Goal: Task Accomplishment & Management: Use online tool/utility

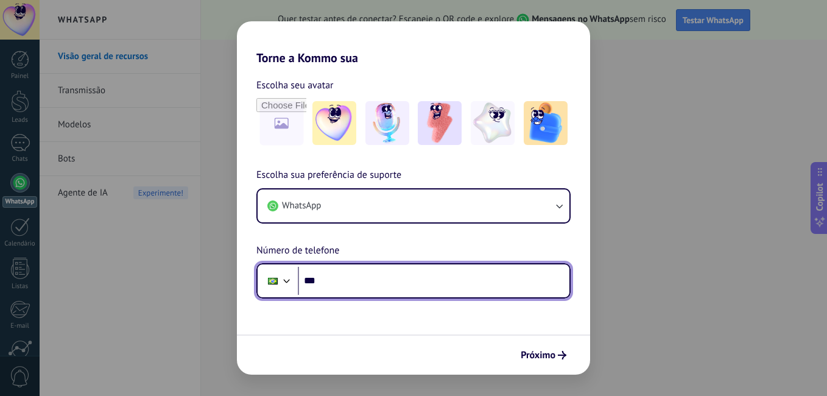
click at [360, 280] on input "***" at bounding box center [434, 281] width 272 height 28
type input "**********"
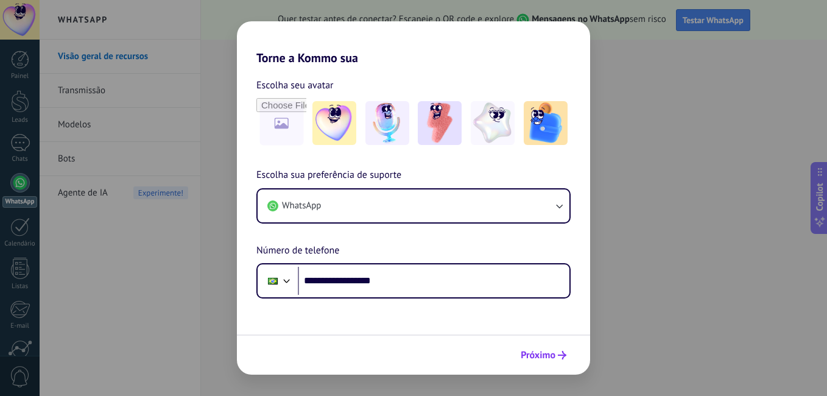
click at [539, 354] on span "Próximo" at bounding box center [538, 355] width 35 height 9
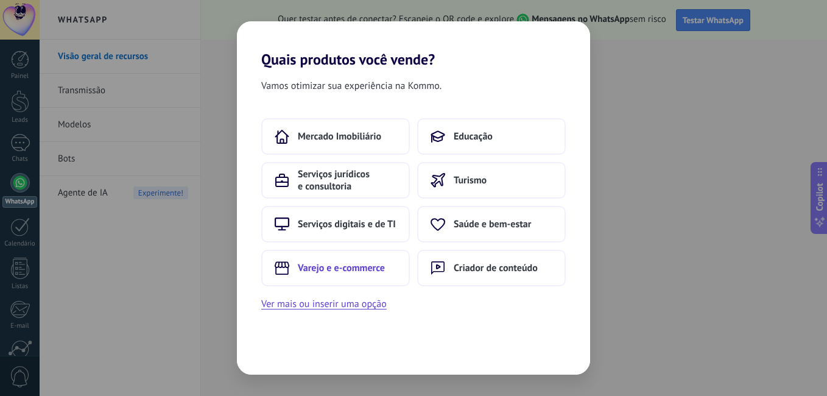
click at [347, 269] on span "Varejo e e-commerce" at bounding box center [341, 268] width 87 height 12
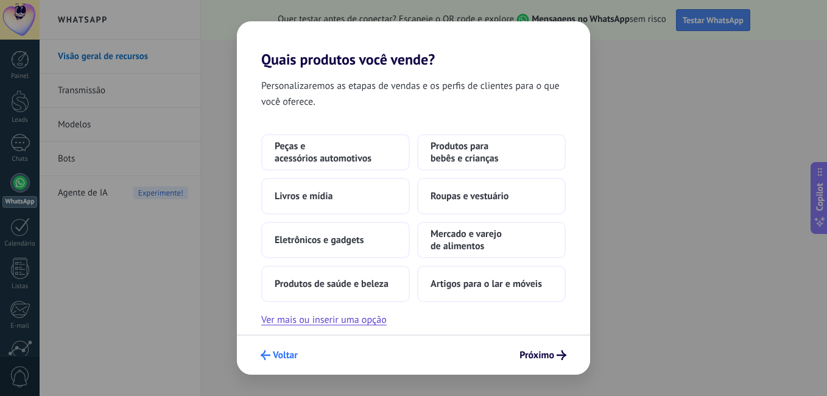
click at [287, 357] on span "Voltar" at bounding box center [285, 355] width 25 height 9
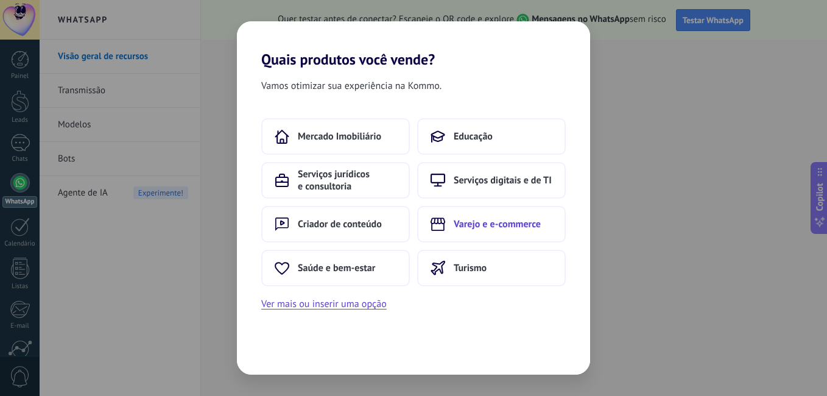
click at [478, 233] on button "Varejo e e-commerce" at bounding box center [491, 224] width 149 height 37
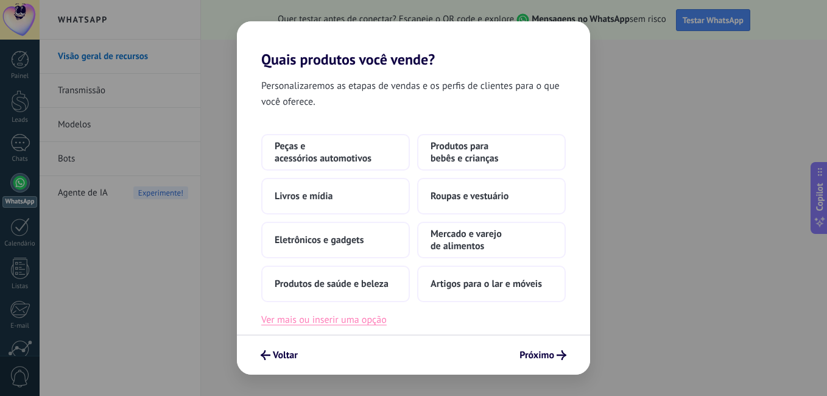
click at [362, 327] on button "Ver mais ou inserir uma opção" at bounding box center [323, 320] width 125 height 16
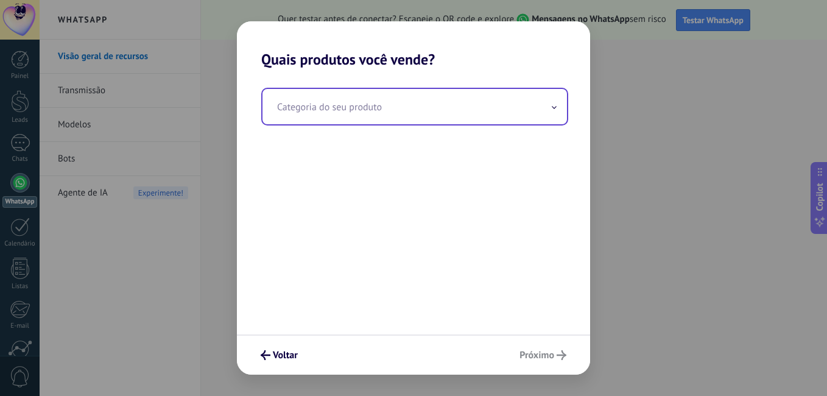
click at [349, 111] on input "text" at bounding box center [415, 106] width 305 height 35
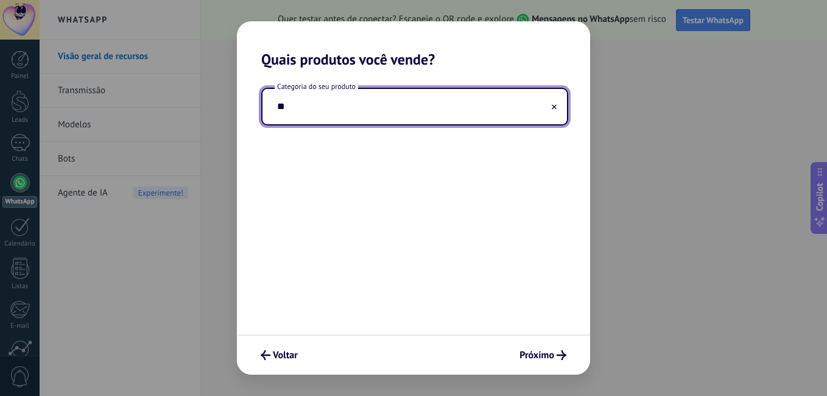
type input "*"
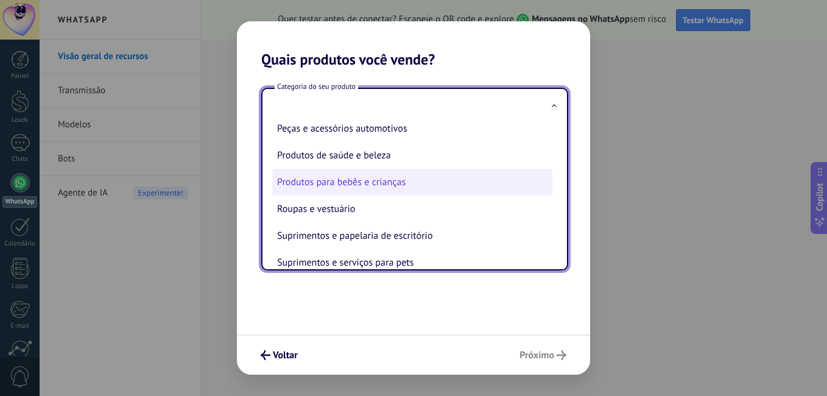
scroll to position [269, 0]
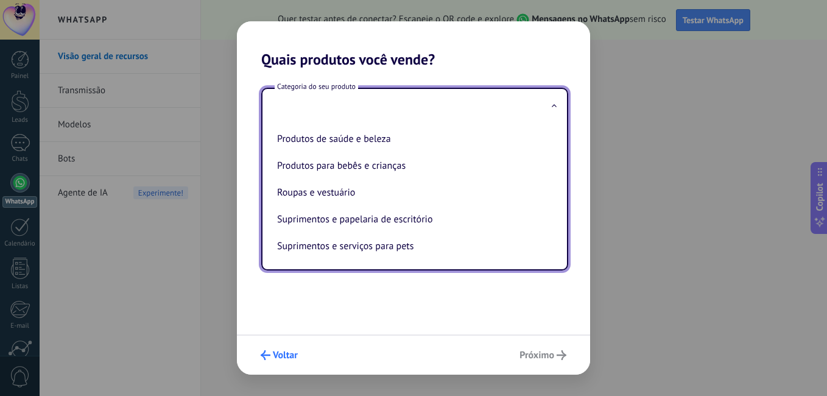
click at [278, 355] on span "Voltar" at bounding box center [285, 355] width 25 height 9
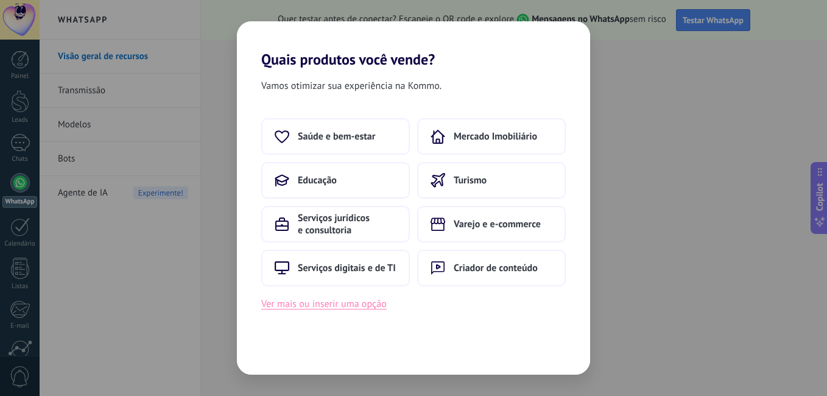
click at [364, 302] on button "Ver mais ou inserir uma opção" at bounding box center [323, 304] width 125 height 16
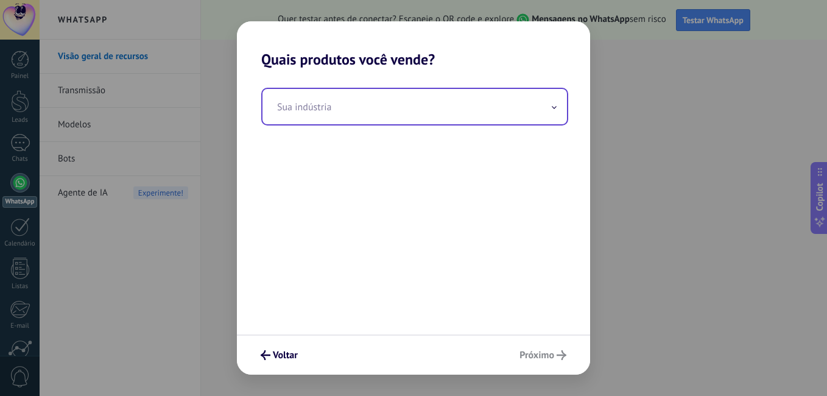
click at [401, 110] on input "text" at bounding box center [415, 106] width 305 height 35
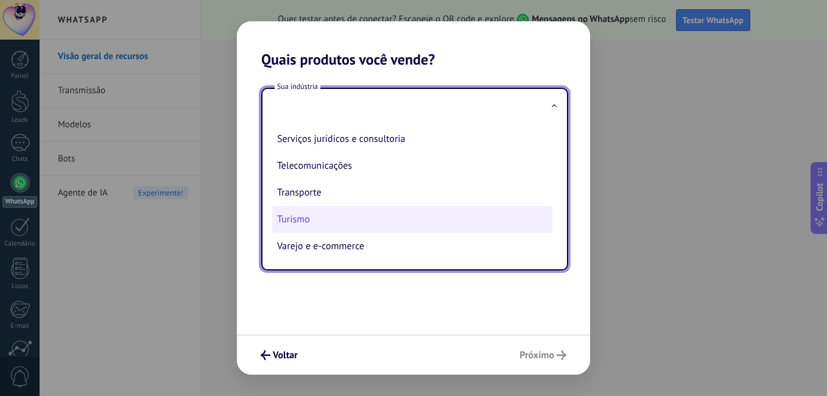
scroll to position [0, 0]
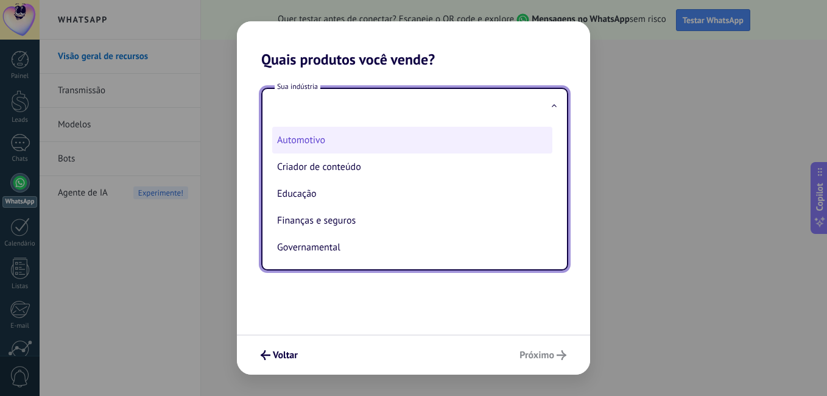
click at [336, 138] on li "Automotivo" at bounding box center [412, 140] width 280 height 27
type input "**********"
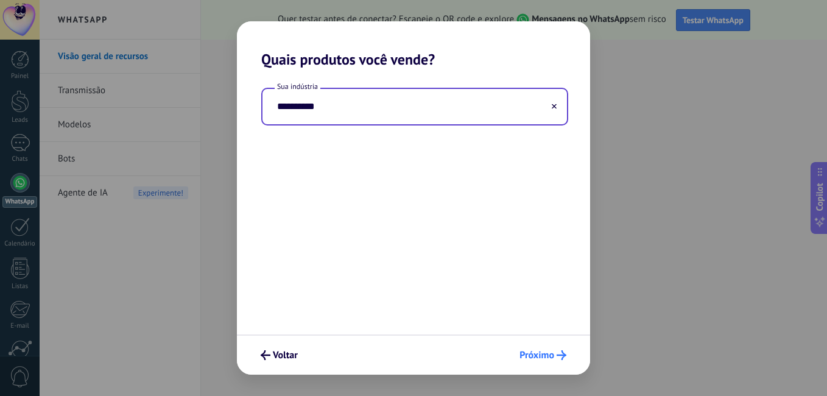
click at [546, 359] on span "Próximo" at bounding box center [537, 355] width 35 height 9
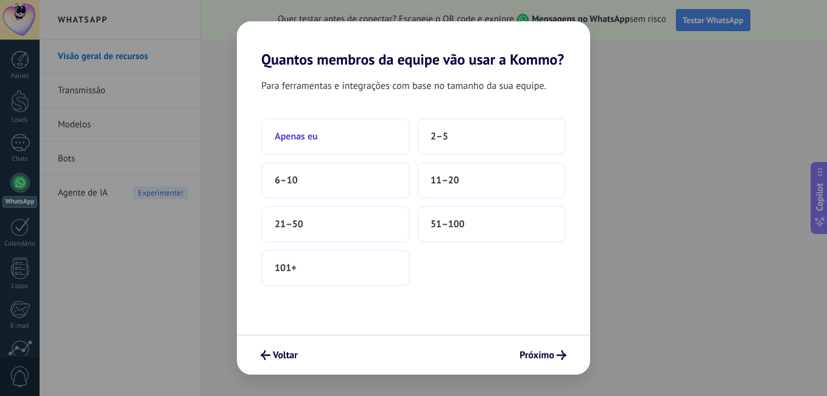
click at [356, 127] on button "Apenas eu" at bounding box center [335, 136] width 149 height 37
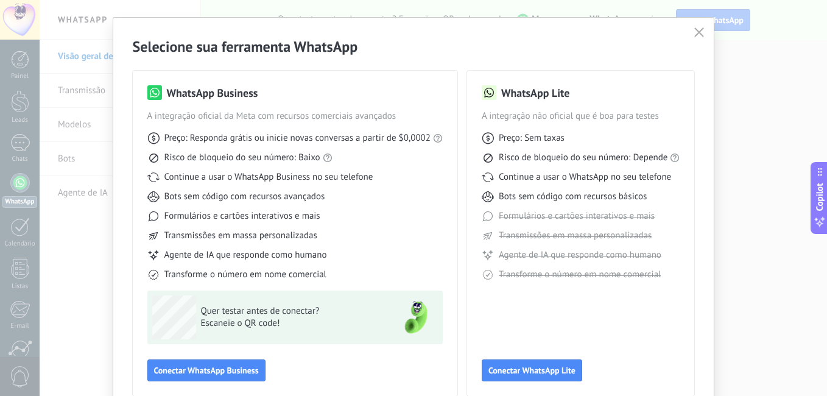
scroll to position [61, 0]
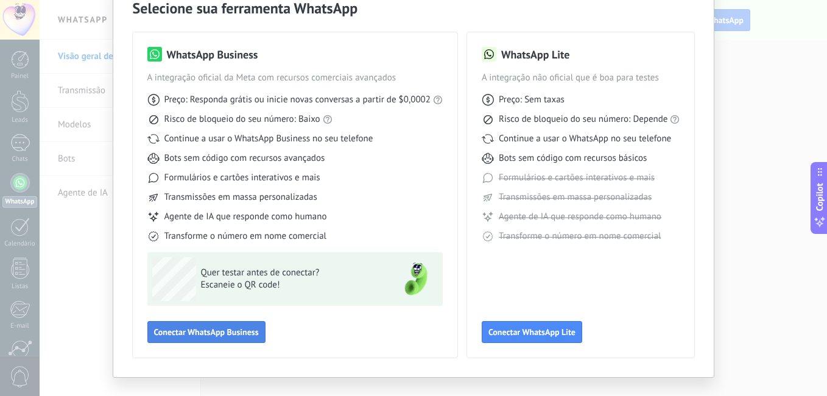
click at [251, 331] on span "Conectar WhatsApp Business" at bounding box center [206, 332] width 105 height 9
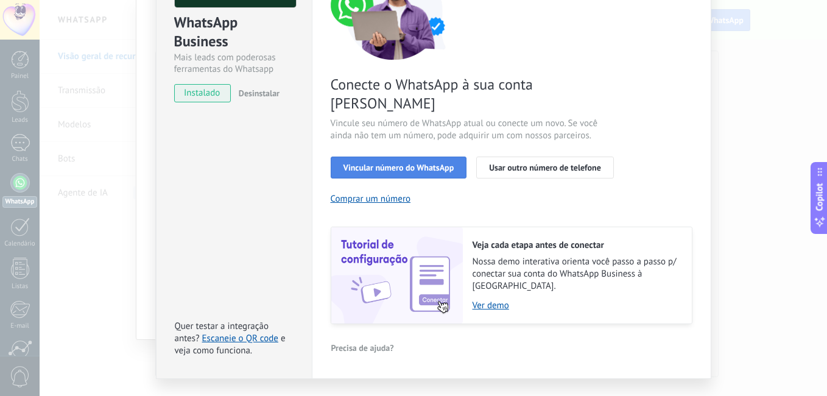
click at [417, 163] on span "Vincular número do WhatsApp" at bounding box center [399, 167] width 111 height 9
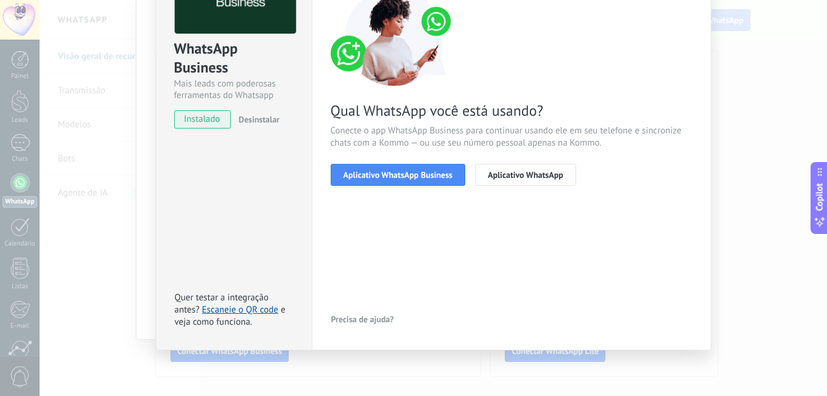
scroll to position [110, 0]
click at [422, 178] on span "Aplicativo WhatsApp Business" at bounding box center [398, 175] width 109 height 9
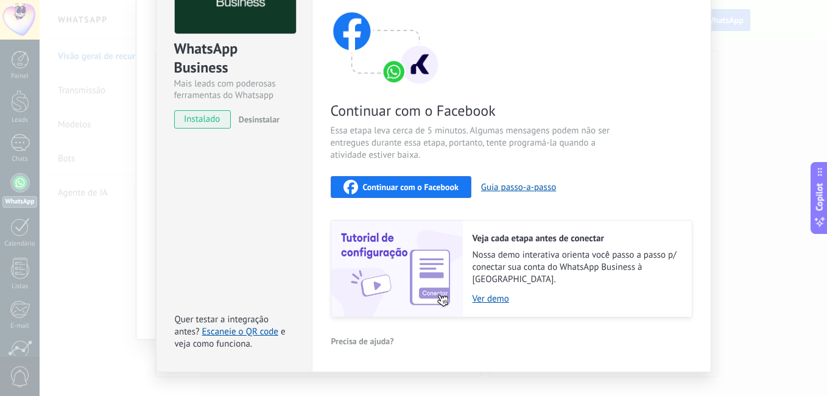
click at [436, 183] on span "Continuar com o Facebook" at bounding box center [411, 187] width 96 height 9
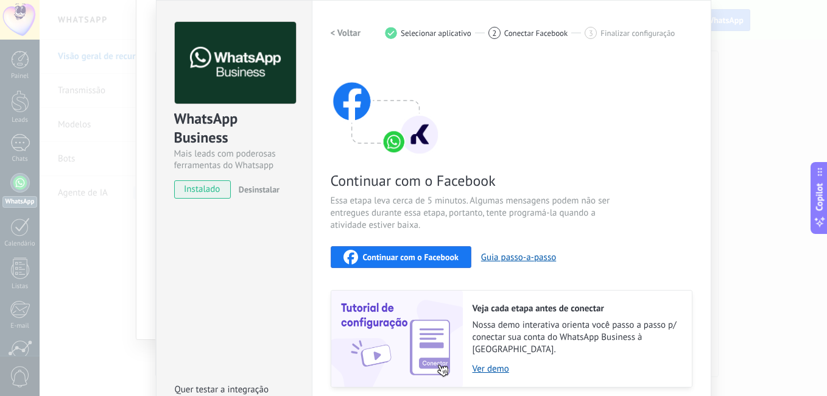
scroll to position [61, 0]
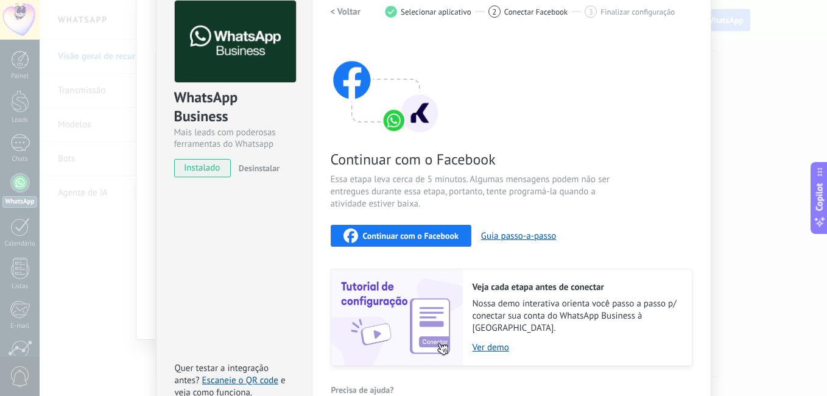
click at [425, 236] on span "Continuar com o Facebook" at bounding box center [411, 235] width 96 height 9
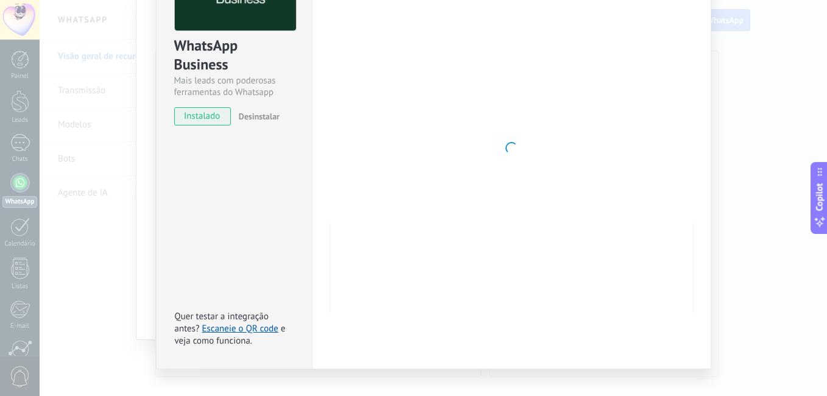
scroll to position [122, 0]
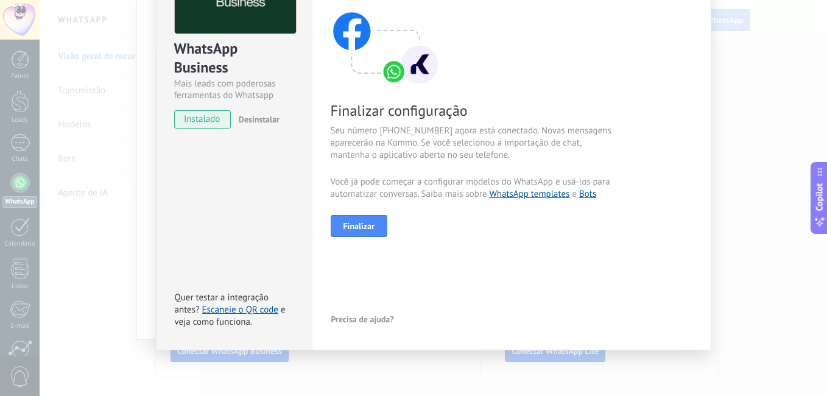
click at [565, 93] on div "Finalizar configuração Seu número [PHONE_NUMBER] agora está conectado. Novas me…" at bounding box center [512, 112] width 362 height 249
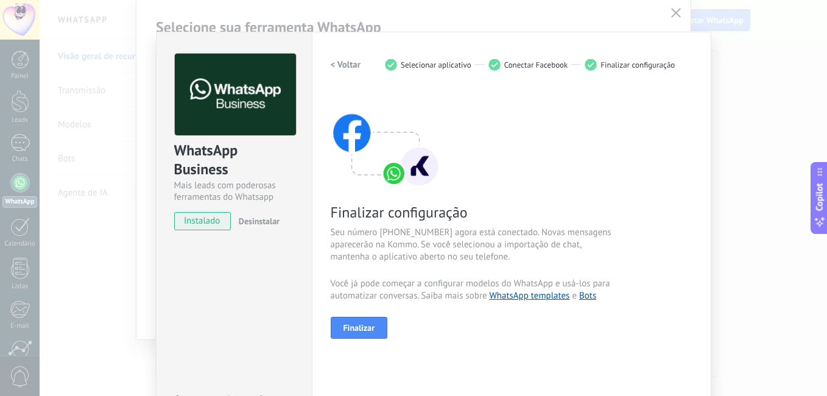
scroll to position [0, 0]
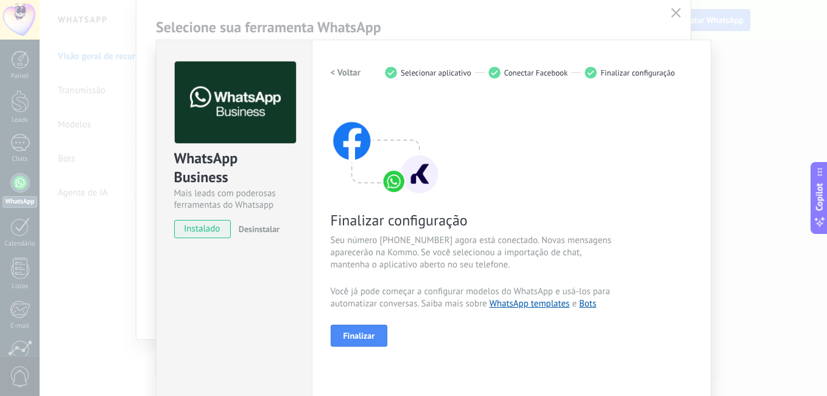
click at [364, 349] on div "< Voltar 1 Selecionar aplicativo 2 Conectar Facebook 3 Finalizar configuração F…" at bounding box center [512, 250] width 362 height 376
click at [361, 342] on button "Finalizar" at bounding box center [359, 336] width 57 height 22
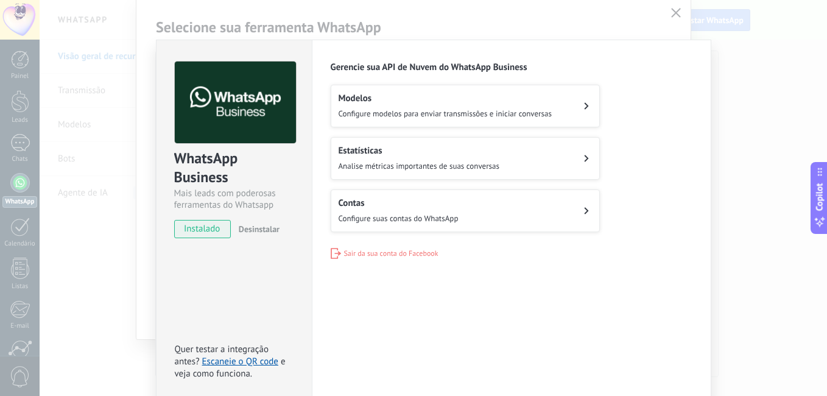
click at [721, 128] on div "WhatsApp Business Mais leads com poderosas ferramentas do Whatsapp instalado De…" at bounding box center [434, 198] width 788 height 396
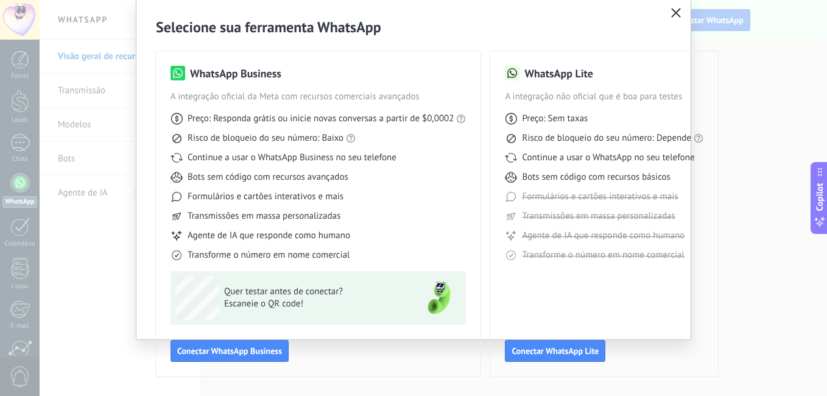
click at [725, 115] on div "Selecione sua ferramenta WhatsApp WhatsApp Business A integração oficial da Met…" at bounding box center [413, 198] width 827 height 396
click at [678, 12] on icon "button" at bounding box center [676, 13] width 10 height 10
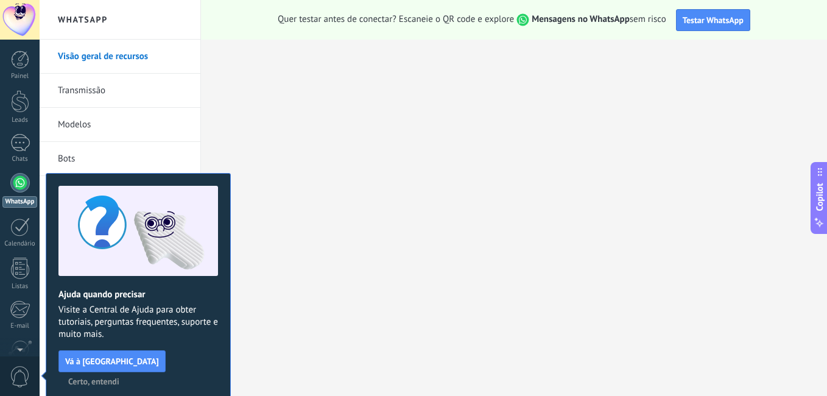
click at [29, 191] on link "WhatsApp" at bounding box center [20, 190] width 40 height 35
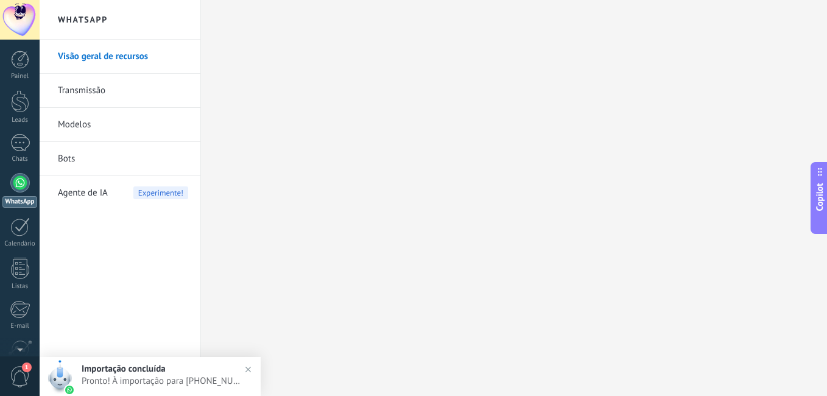
click at [147, 377] on span "Pronto! À importação para [PHONE_NUMBER] está completa. Seus dados agora estão …" at bounding box center [162, 381] width 161 height 12
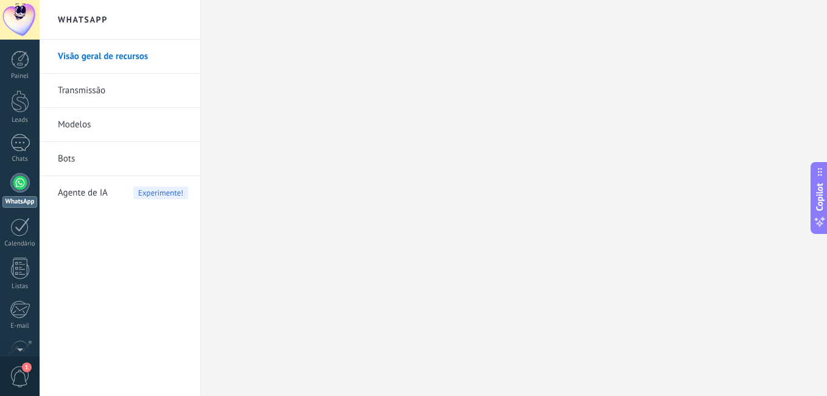
click at [146, 48] on link "Visão geral de recursos" at bounding box center [123, 57] width 130 height 34
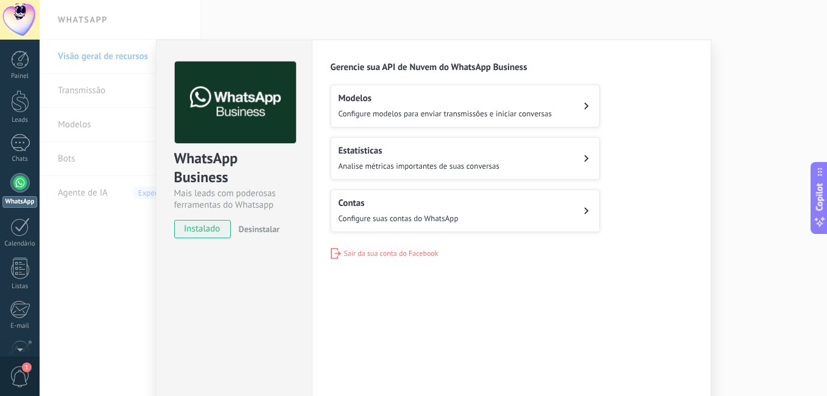
click at [760, 117] on div "WhatsApp Business Mais leads com poderosas ferramentas do Whatsapp instalado De…" at bounding box center [434, 198] width 788 height 396
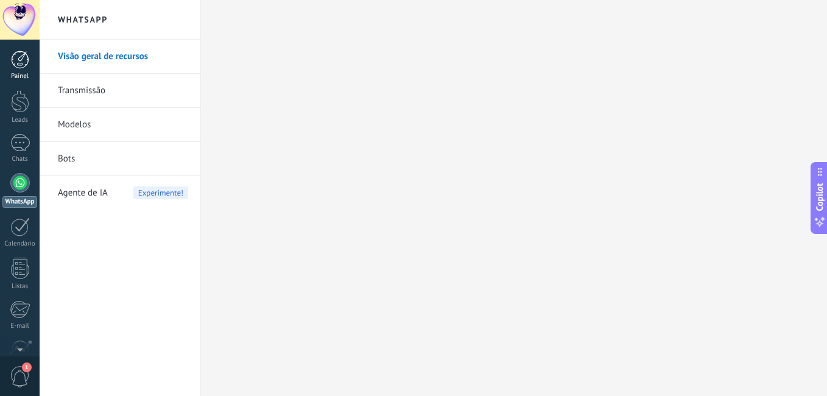
click at [23, 61] on div at bounding box center [20, 60] width 18 height 18
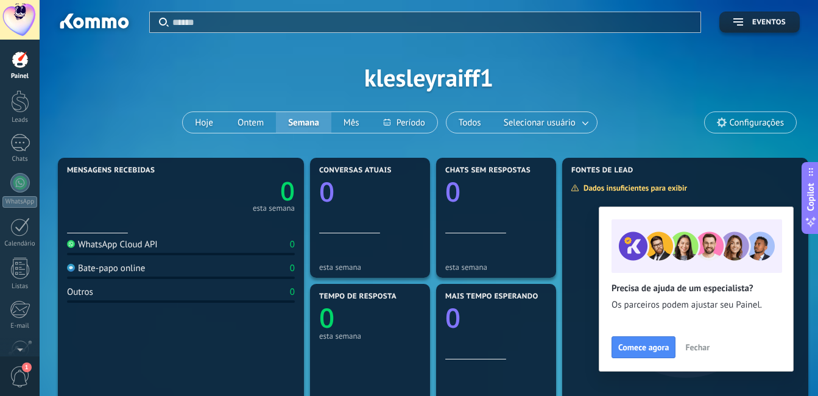
click at [682, 347] on button "Fechar" at bounding box center [697, 347] width 35 height 18
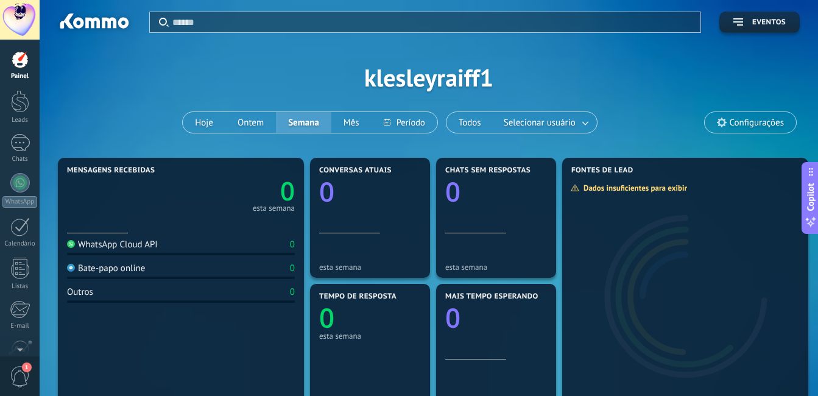
click at [471, 74] on div "Aplicar Eventos klesleyraiff1 Hoje Ontem Semana Mês Todos Selecionar usuário Co…" at bounding box center [429, 77] width 742 height 155
click at [765, 125] on span "Configurações" at bounding box center [757, 123] width 54 height 10
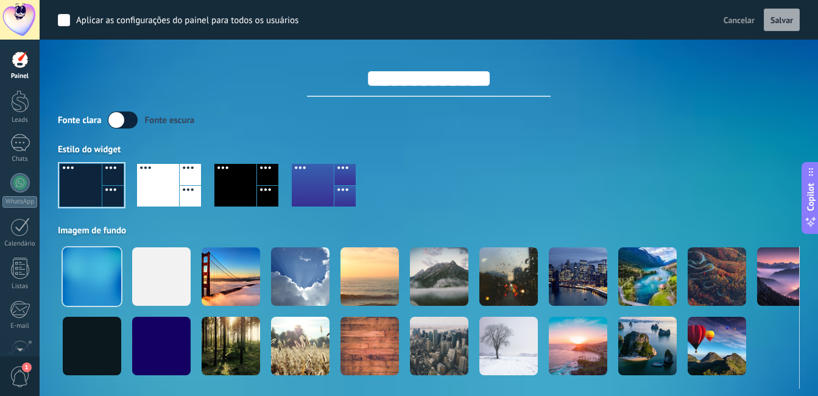
click at [297, 184] on div at bounding box center [313, 185] width 42 height 43
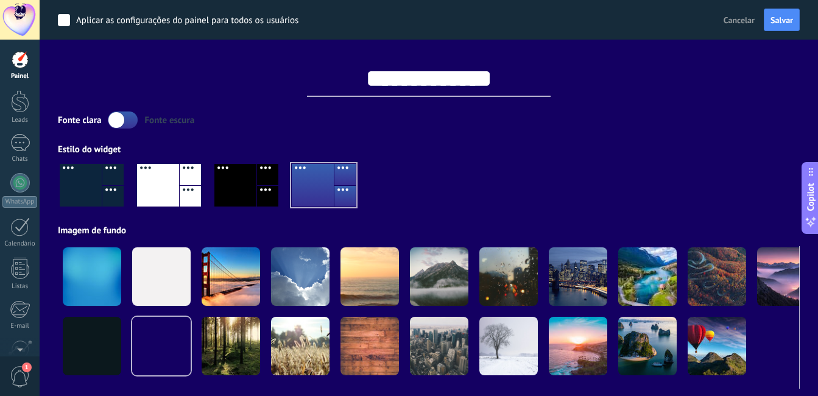
click at [98, 186] on div at bounding box center [81, 185] width 42 height 43
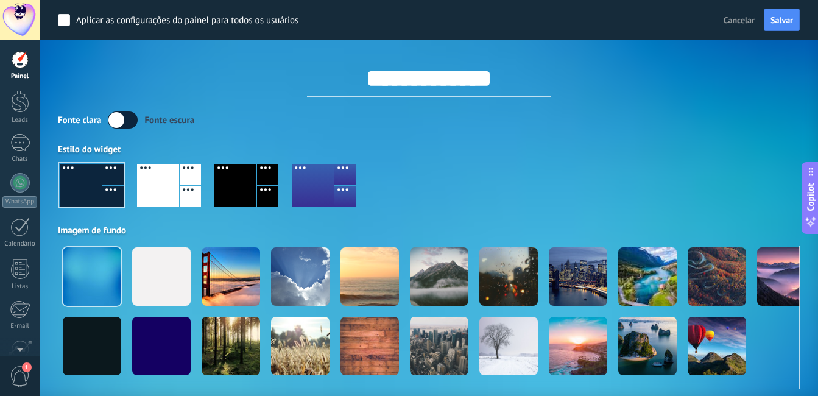
click at [236, 194] on div at bounding box center [235, 185] width 42 height 43
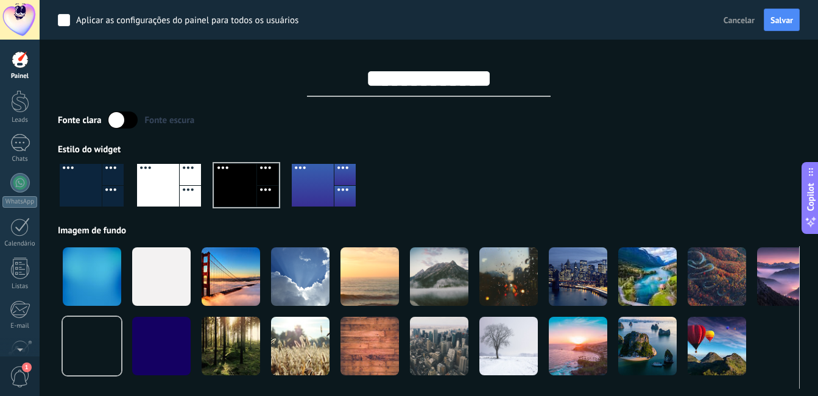
click at [104, 189] on div at bounding box center [112, 196] width 21 height 21
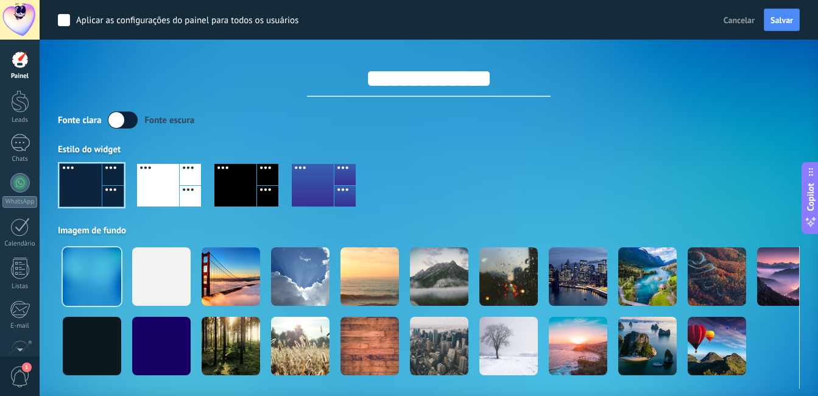
click at [399, 72] on input "**********" at bounding box center [429, 78] width 244 height 37
click at [400, 72] on input "**********" at bounding box center [429, 78] width 244 height 37
type input "********"
click at [788, 16] on span "Salvar" at bounding box center [782, 20] width 23 height 9
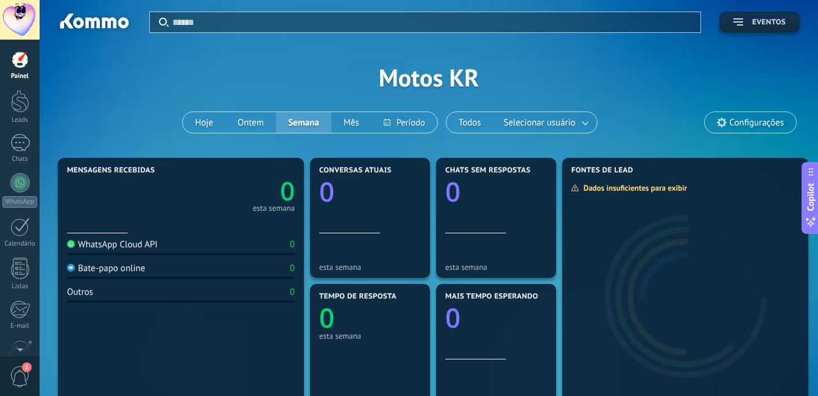
click at [769, 24] on span "Eventos" at bounding box center [769, 22] width 34 height 9
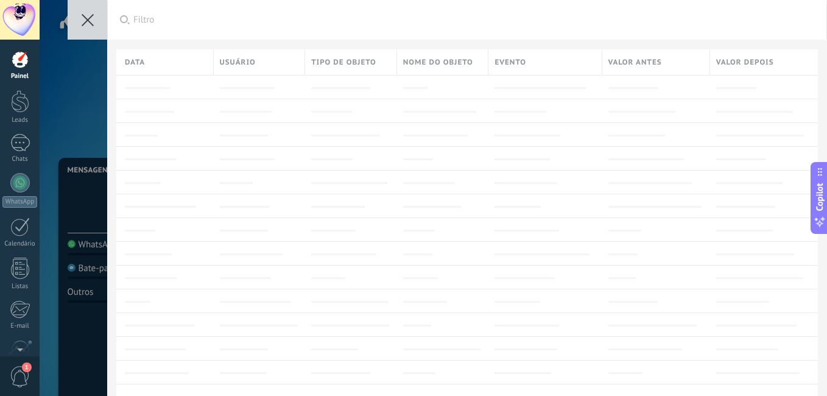
click at [80, 20] on button at bounding box center [88, 20] width 40 height 40
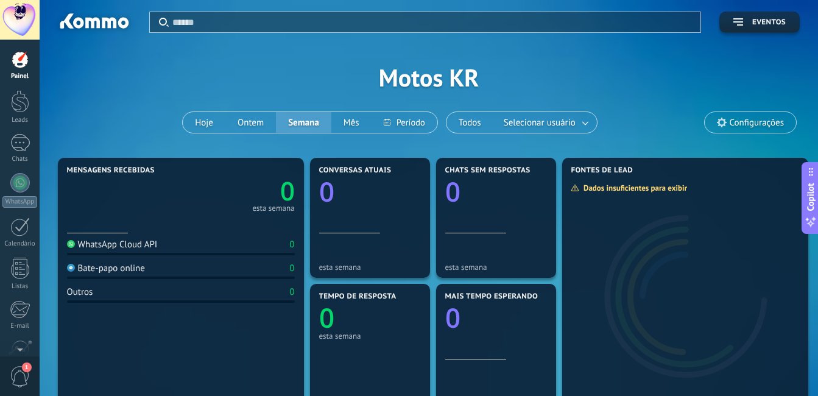
click at [754, 133] on div "Configurações" at bounding box center [750, 122] width 93 height 22
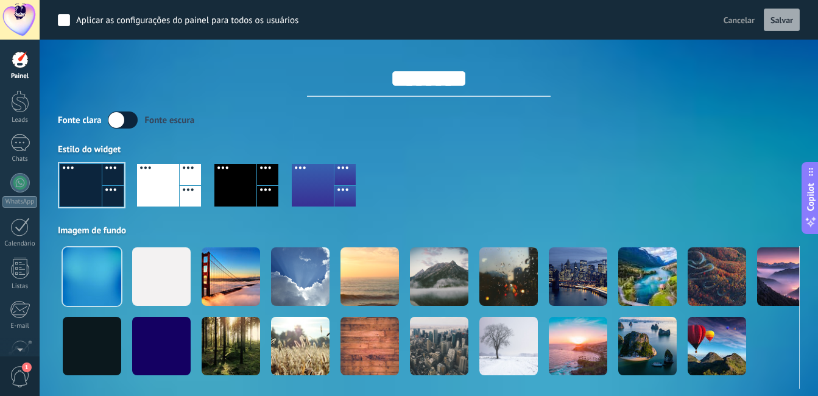
click at [754, 130] on div "Fonte clara Fonte escura Estilo do widget Imagem de fundo" at bounding box center [429, 249] width 742 height 277
click at [728, 17] on span "Cancelar" at bounding box center [739, 20] width 31 height 11
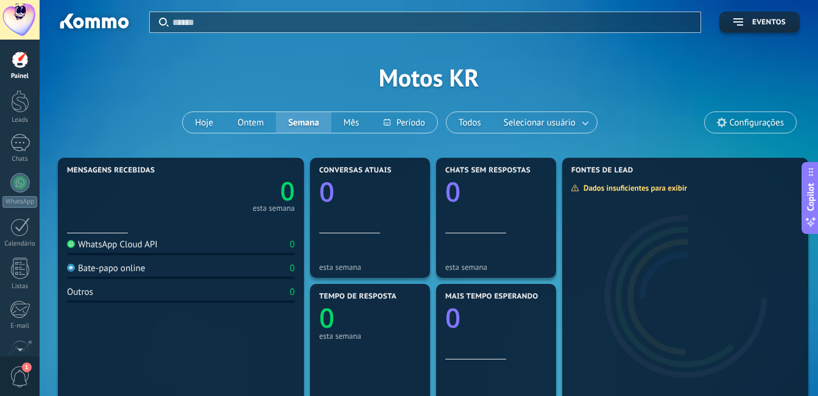
click at [754, 122] on span "Configurações" at bounding box center [757, 123] width 54 height 10
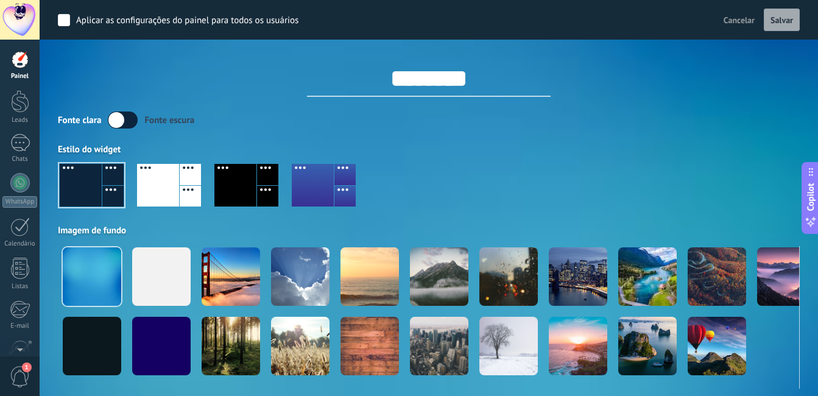
click at [727, 24] on span "Cancelar" at bounding box center [739, 20] width 31 height 11
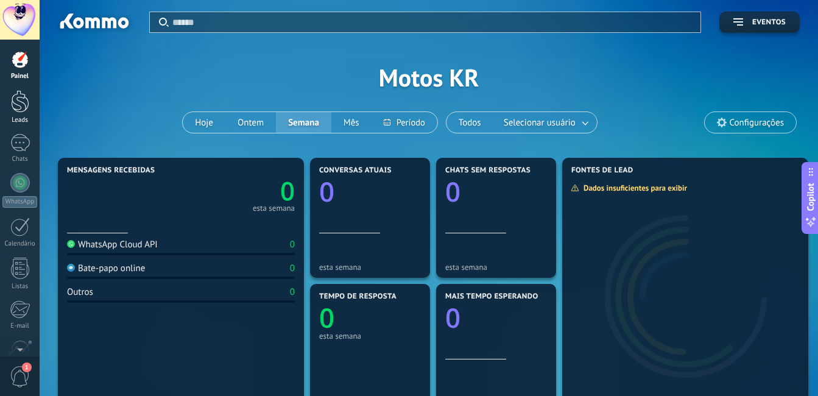
click at [16, 100] on div at bounding box center [20, 101] width 18 height 23
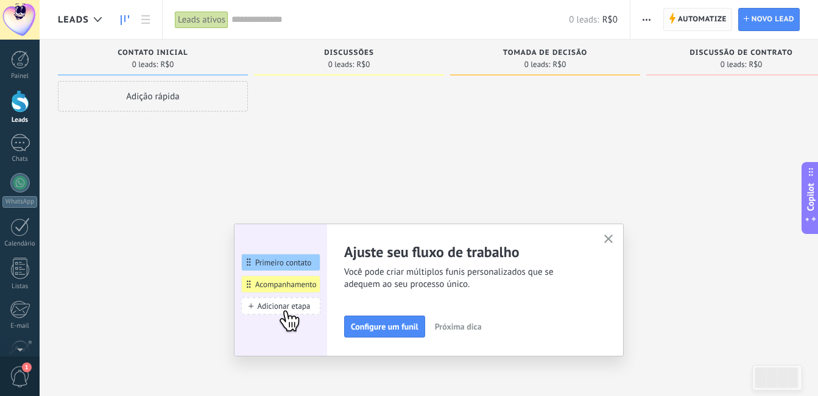
click at [685, 20] on span "Automatize" at bounding box center [702, 20] width 49 height 22
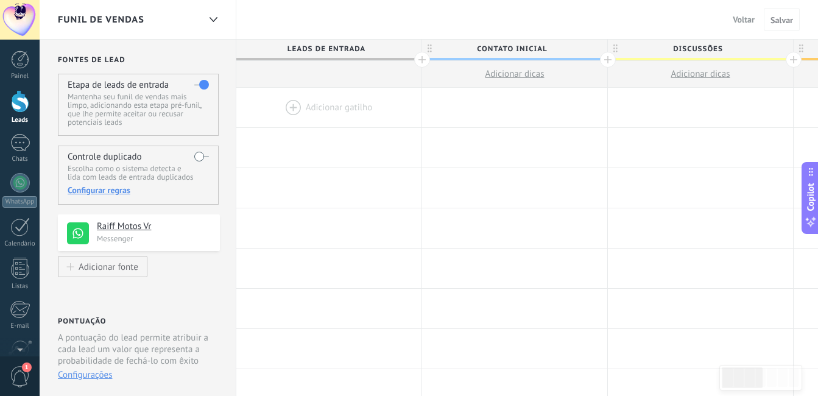
click at [29, 108] on div at bounding box center [20, 101] width 18 height 23
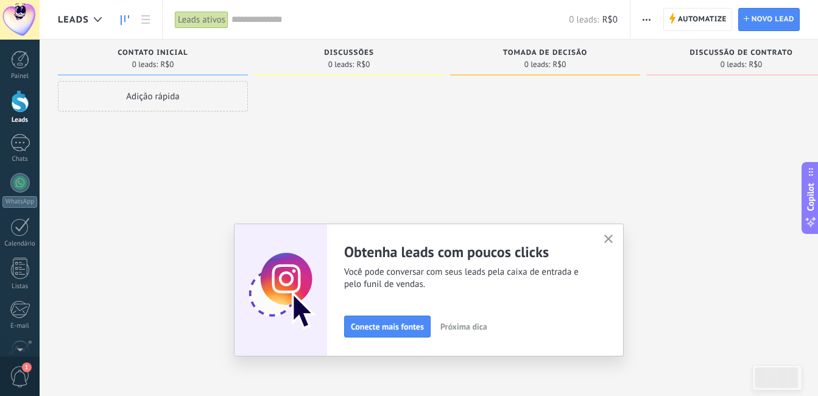
click at [15, 109] on div at bounding box center [20, 101] width 18 height 23
click at [613, 243] on icon "button" at bounding box center [608, 239] width 9 height 9
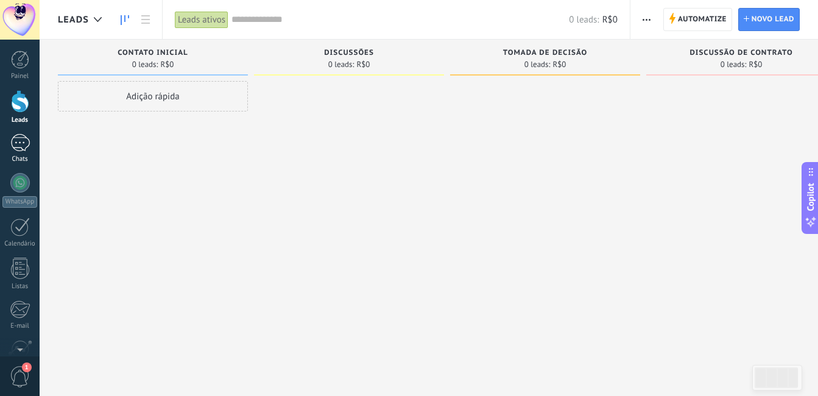
click at [17, 139] on div at bounding box center [19, 143] width 19 height 18
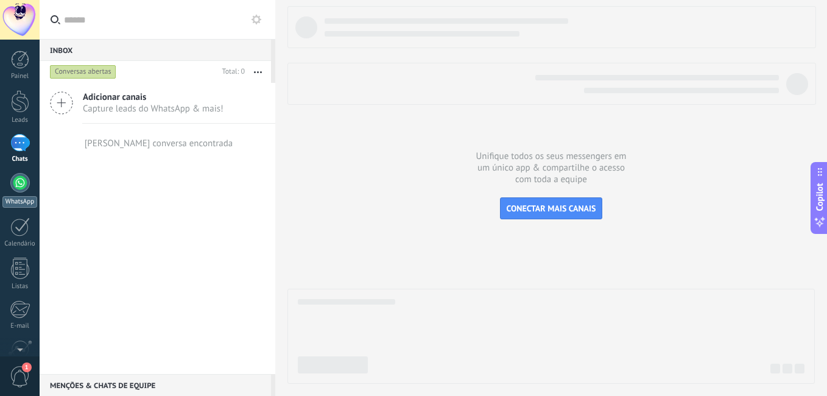
click at [24, 195] on link "WhatsApp" at bounding box center [20, 190] width 40 height 35
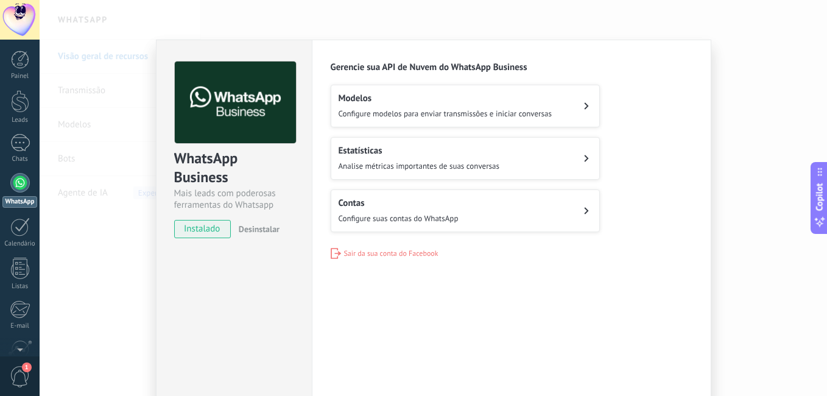
click at [111, 99] on div "WhatsApp Business Mais leads com poderosas ferramentas do Whatsapp instalado De…" at bounding box center [434, 198] width 788 height 396
click at [15, 68] on div at bounding box center [20, 60] width 18 height 18
